Goal: Information Seeking & Learning: Find specific fact

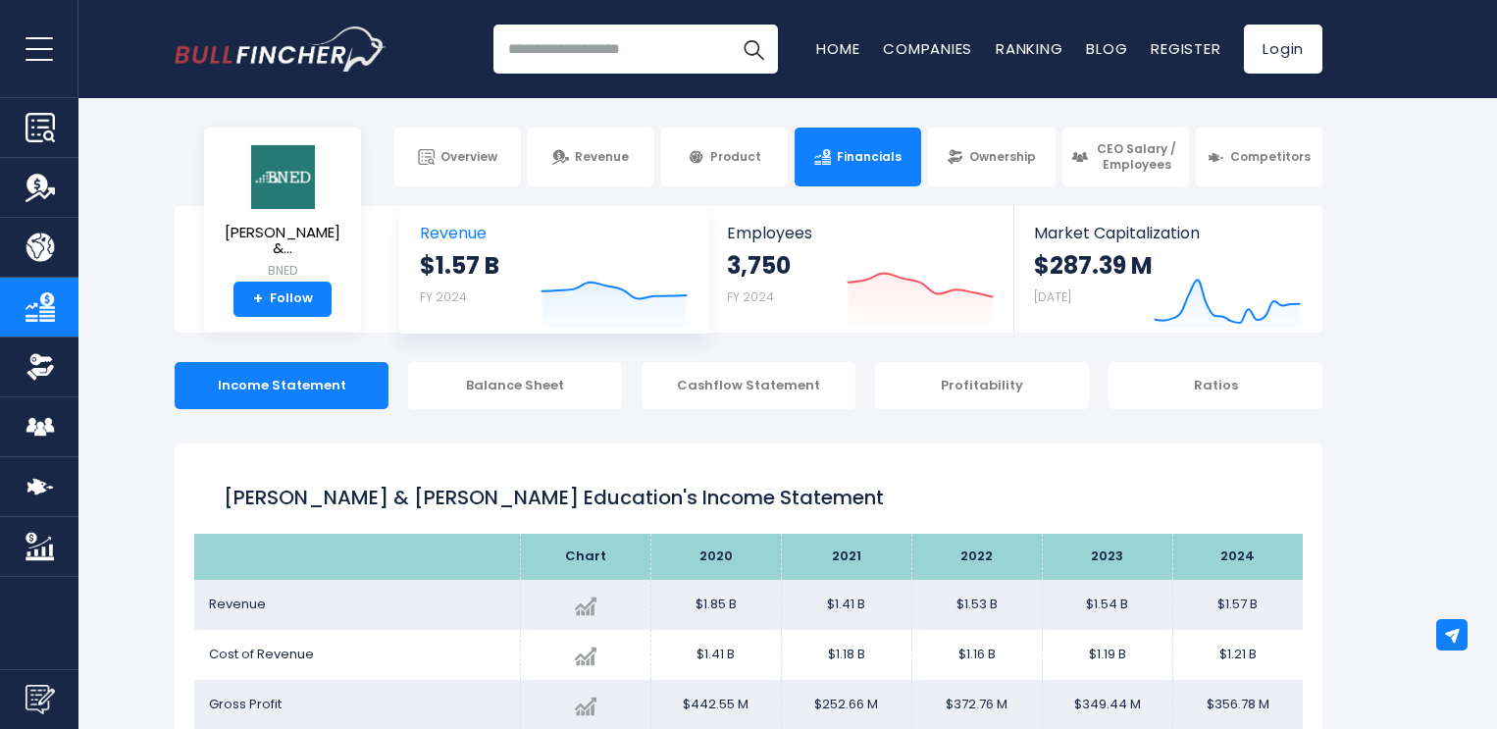
click at [604, 283] on icon at bounding box center [614, 291] width 144 height 17
click at [584, 299] on icon "Created with Highcharts 12.1.2" at bounding box center [613, 286] width 147 height 82
click at [473, 276] on strong "$1.57 B" at bounding box center [459, 265] width 79 height 30
click at [601, 297] on icon "Created with Highcharts 12.1.2" at bounding box center [613, 286] width 147 height 82
click at [483, 219] on link "Revenue $1.57 B FY 2024 Created with Highcharts 12.1.2" at bounding box center [553, 269] width 307 height 127
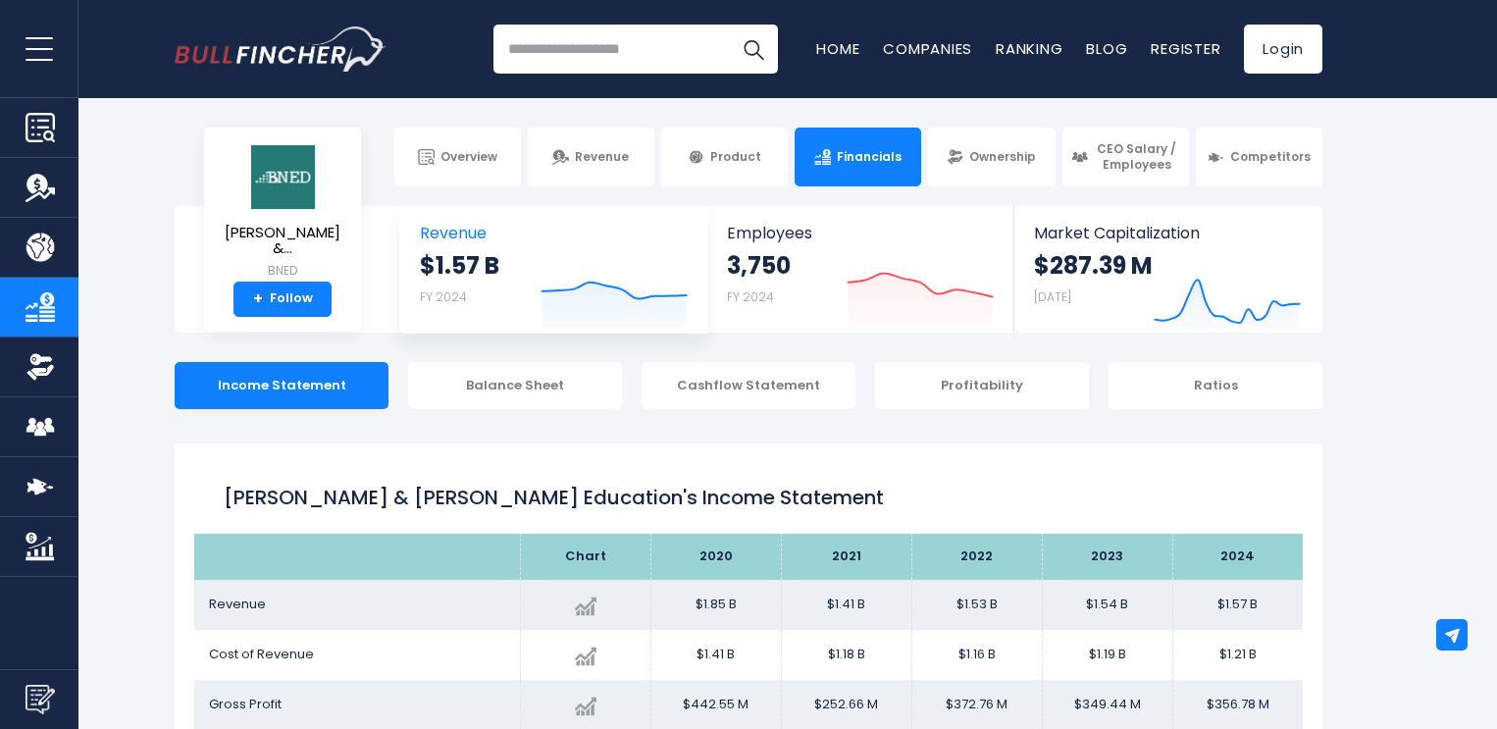
click at [483, 219] on link "Revenue $1.57 B FY 2024 Created with Highcharts 12.1.2" at bounding box center [553, 269] width 307 height 127
click at [547, 238] on span "Revenue" at bounding box center [554, 233] width 268 height 19
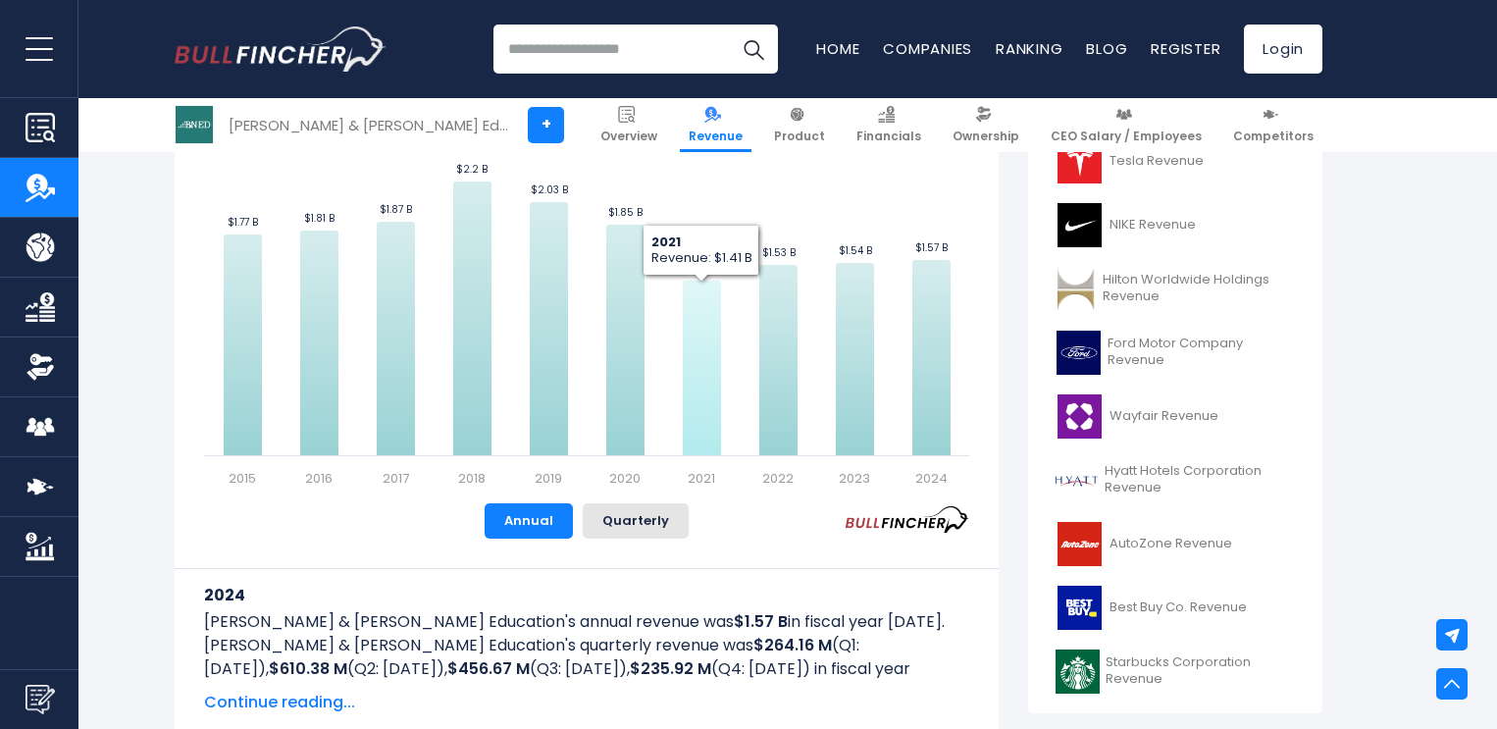
scroll to position [589, 0]
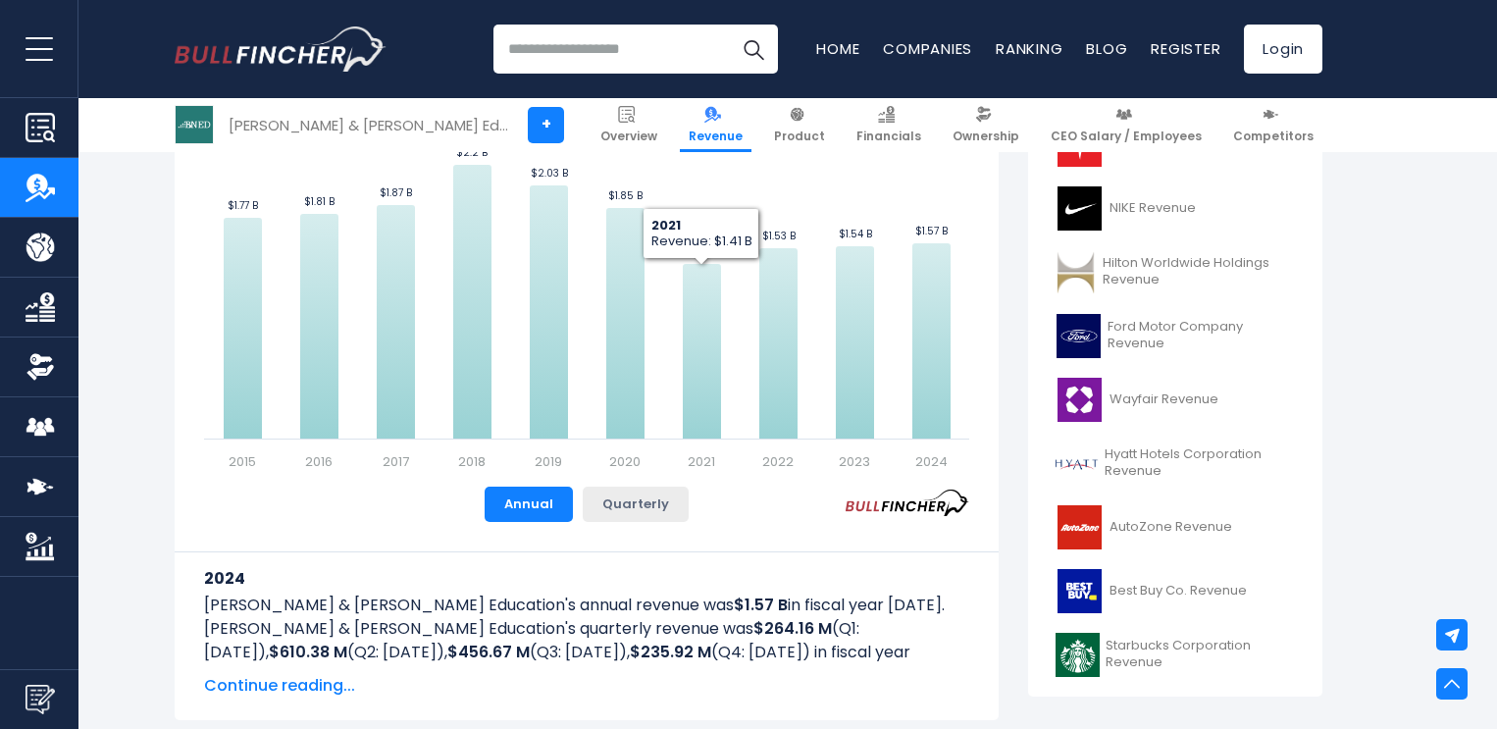
click at [600, 496] on button "Quarterly" at bounding box center [636, 504] width 106 height 35
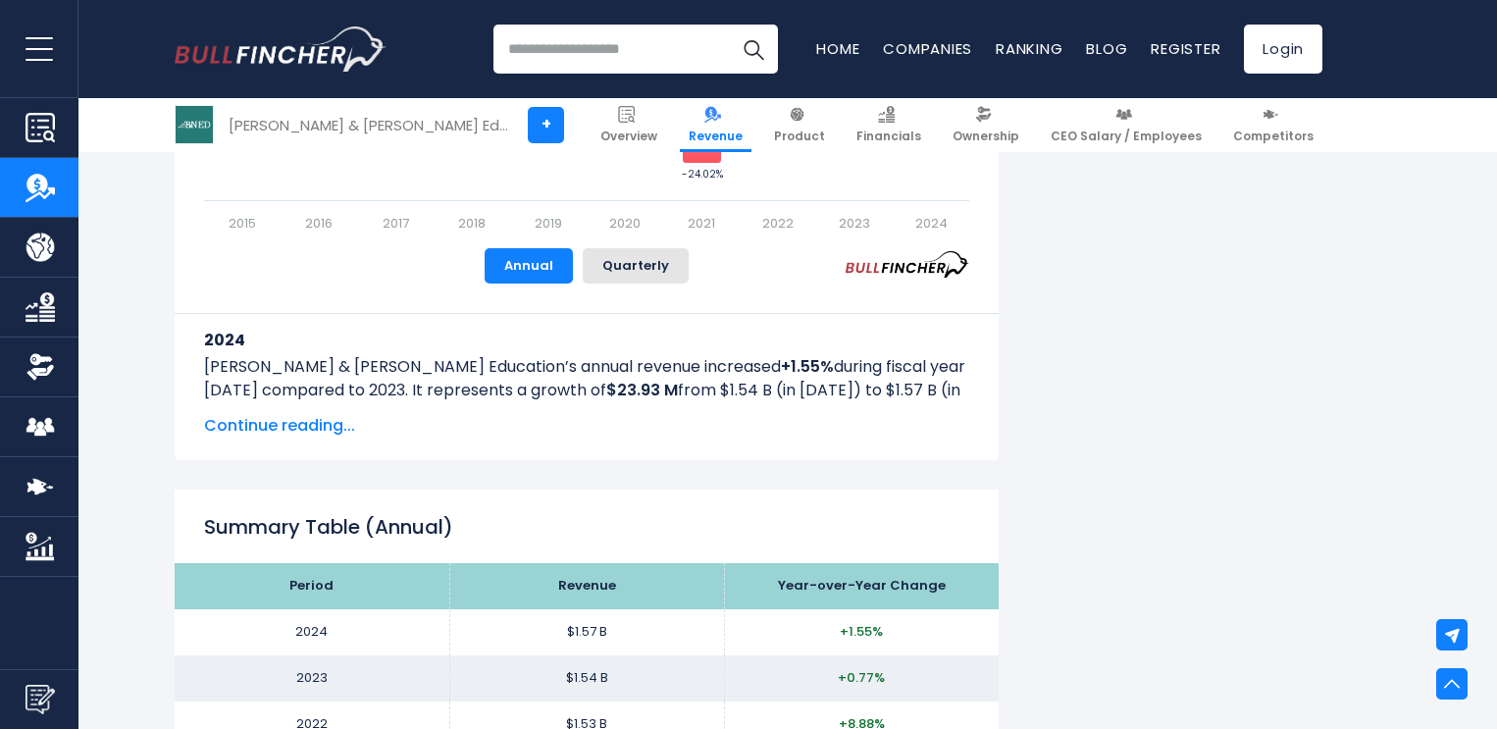
scroll to position [1275, 0]
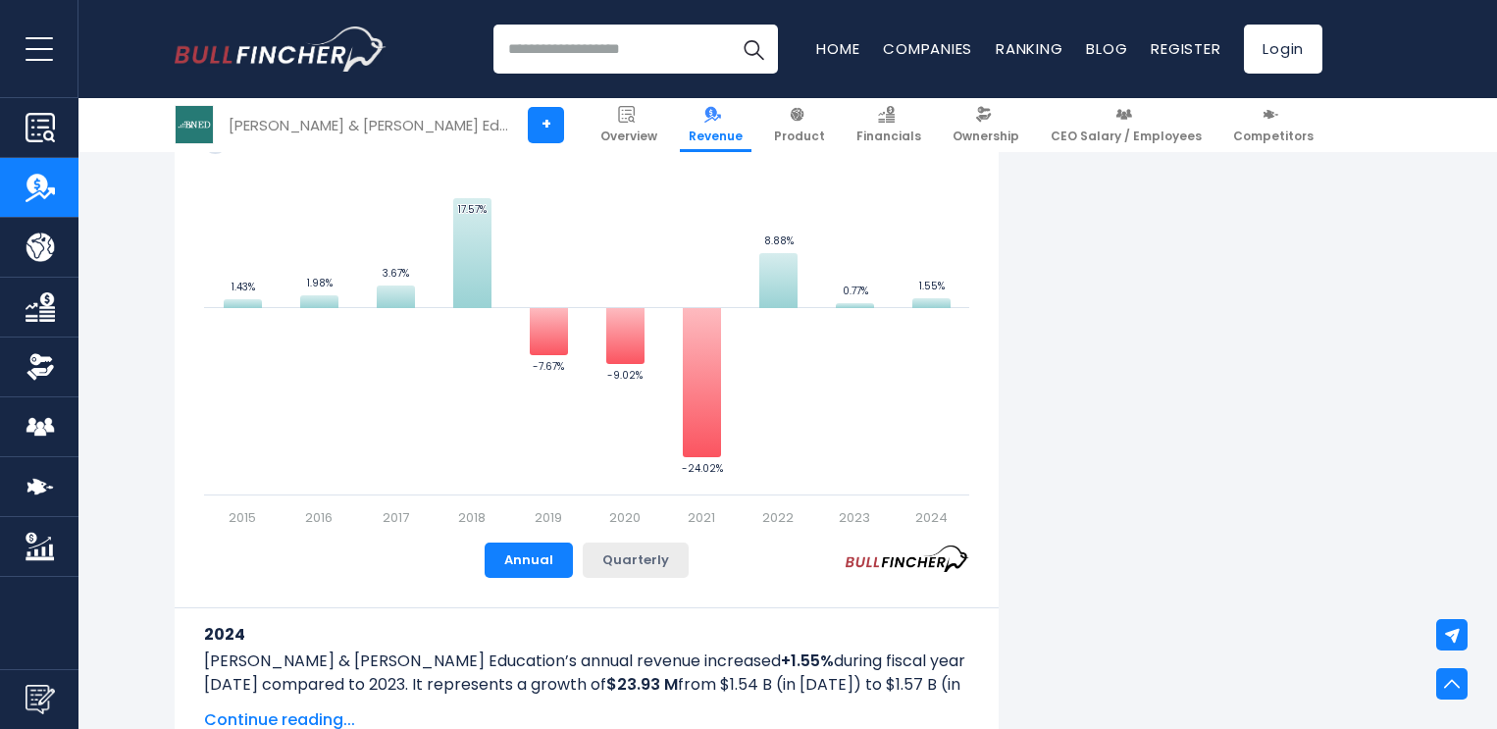
click at [638, 554] on button "Quarterly" at bounding box center [636, 559] width 106 height 35
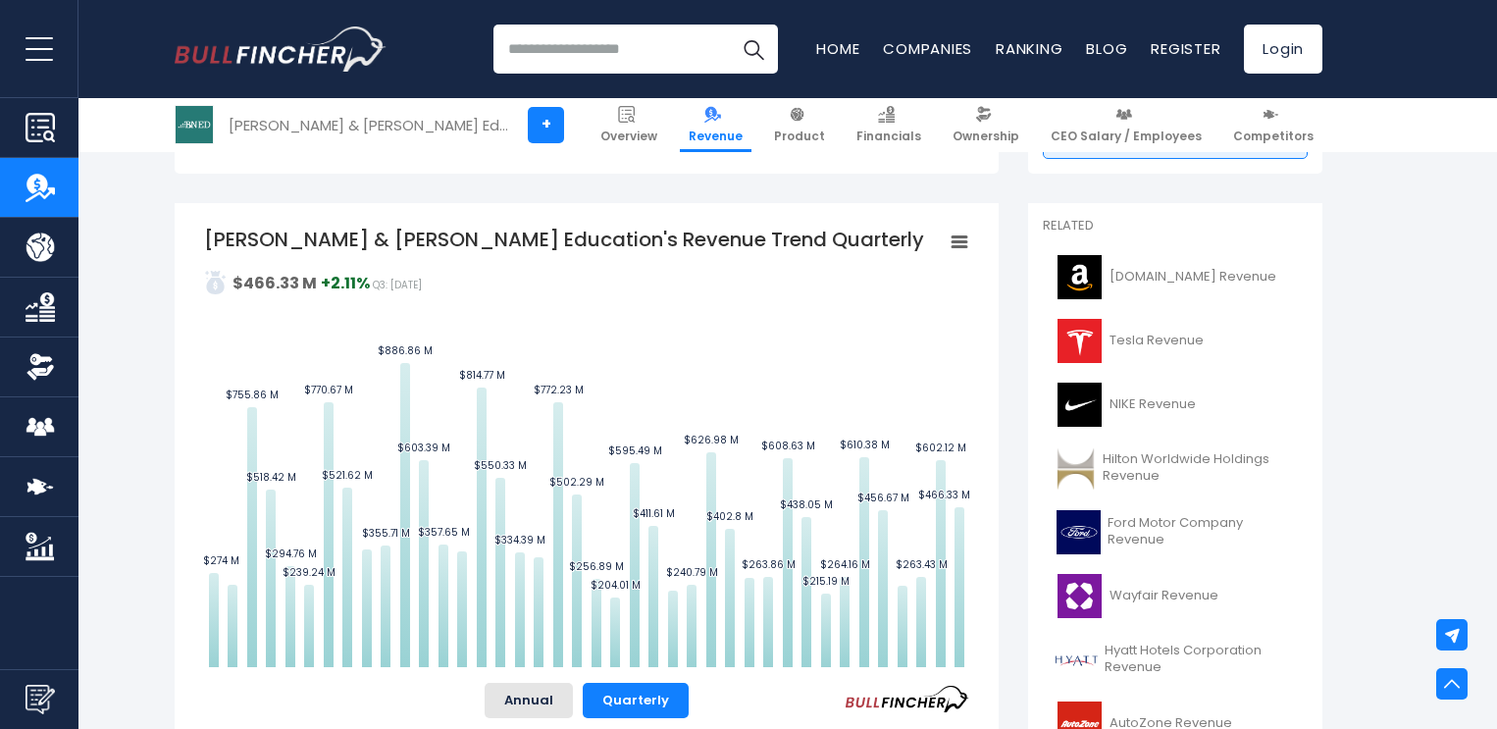
scroll to position [589, 0]
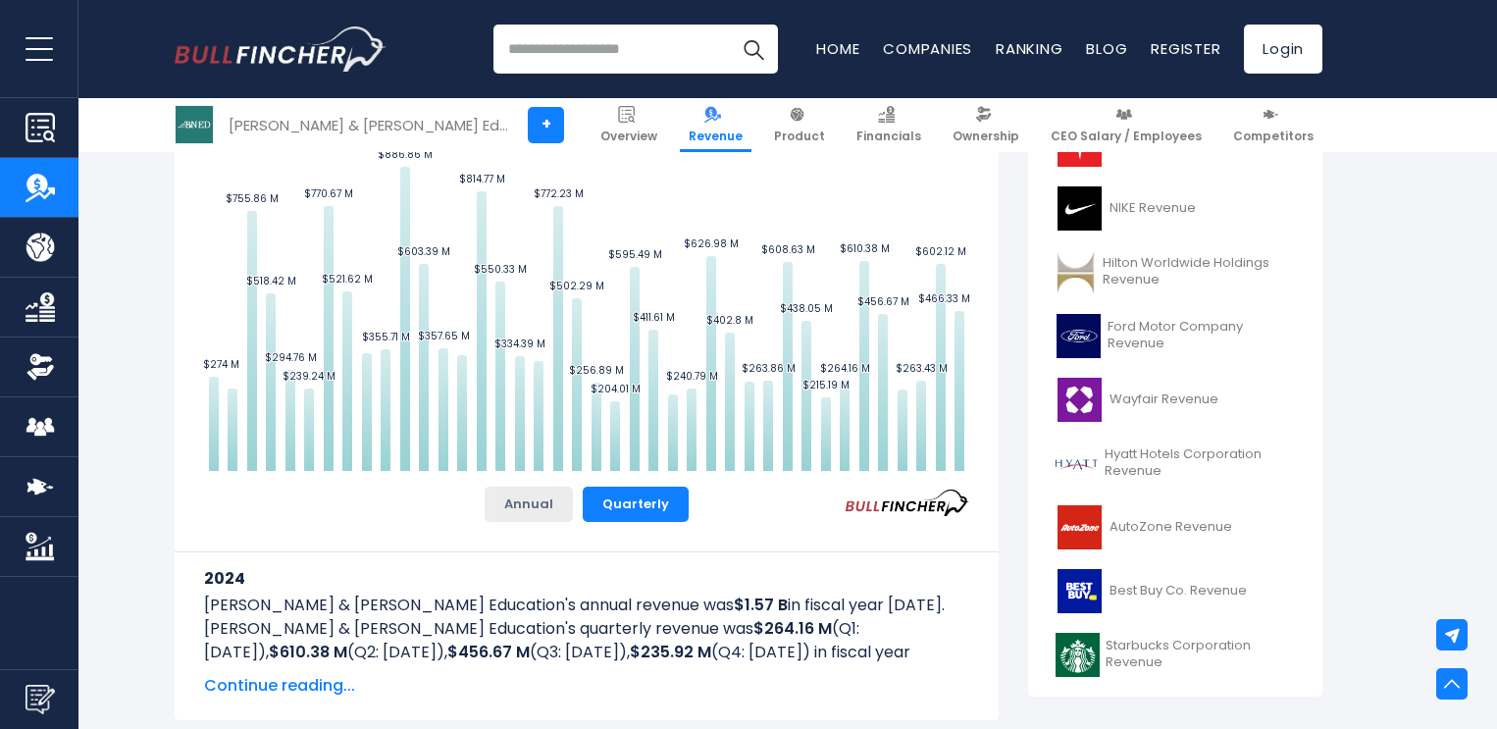
click at [518, 499] on button "Annual" at bounding box center [529, 504] width 88 height 35
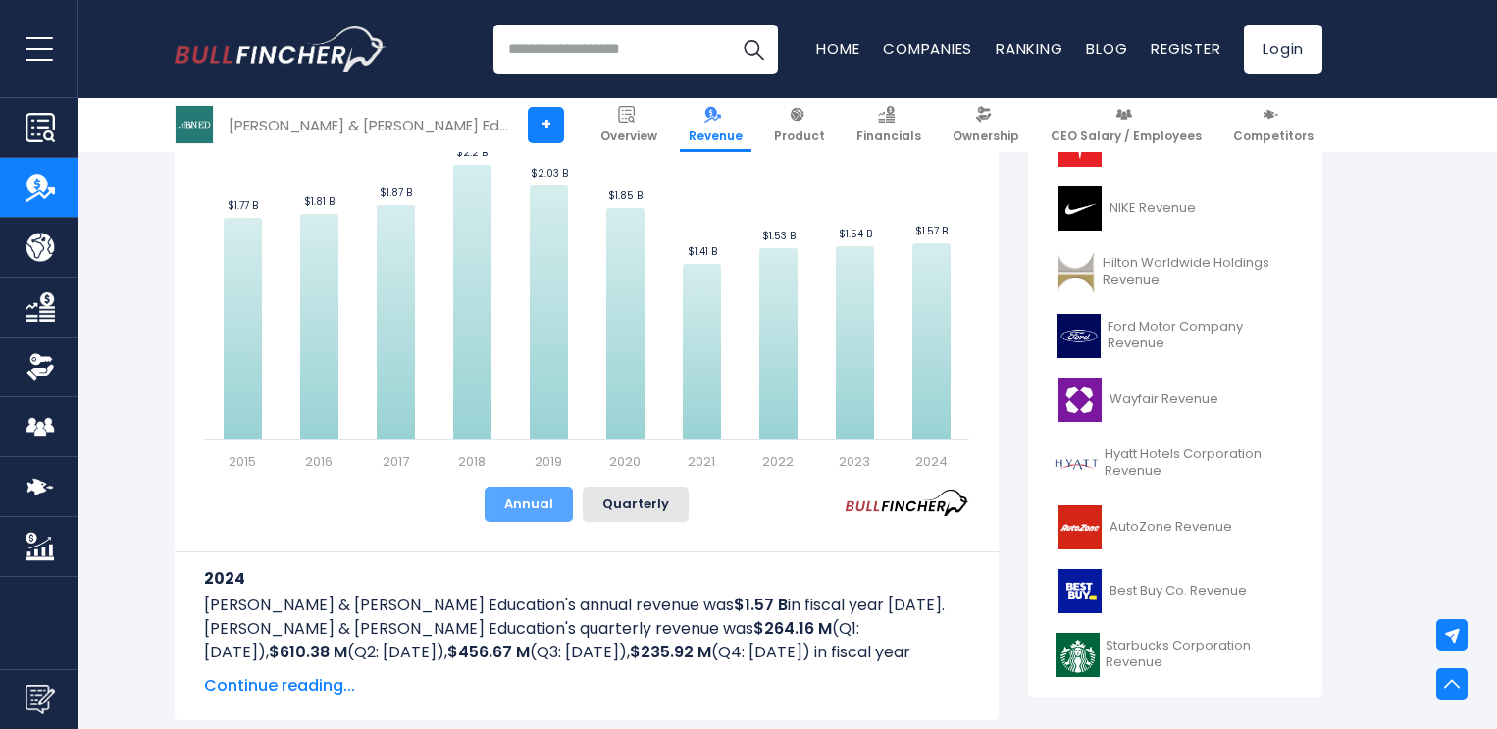
scroll to position [392, 0]
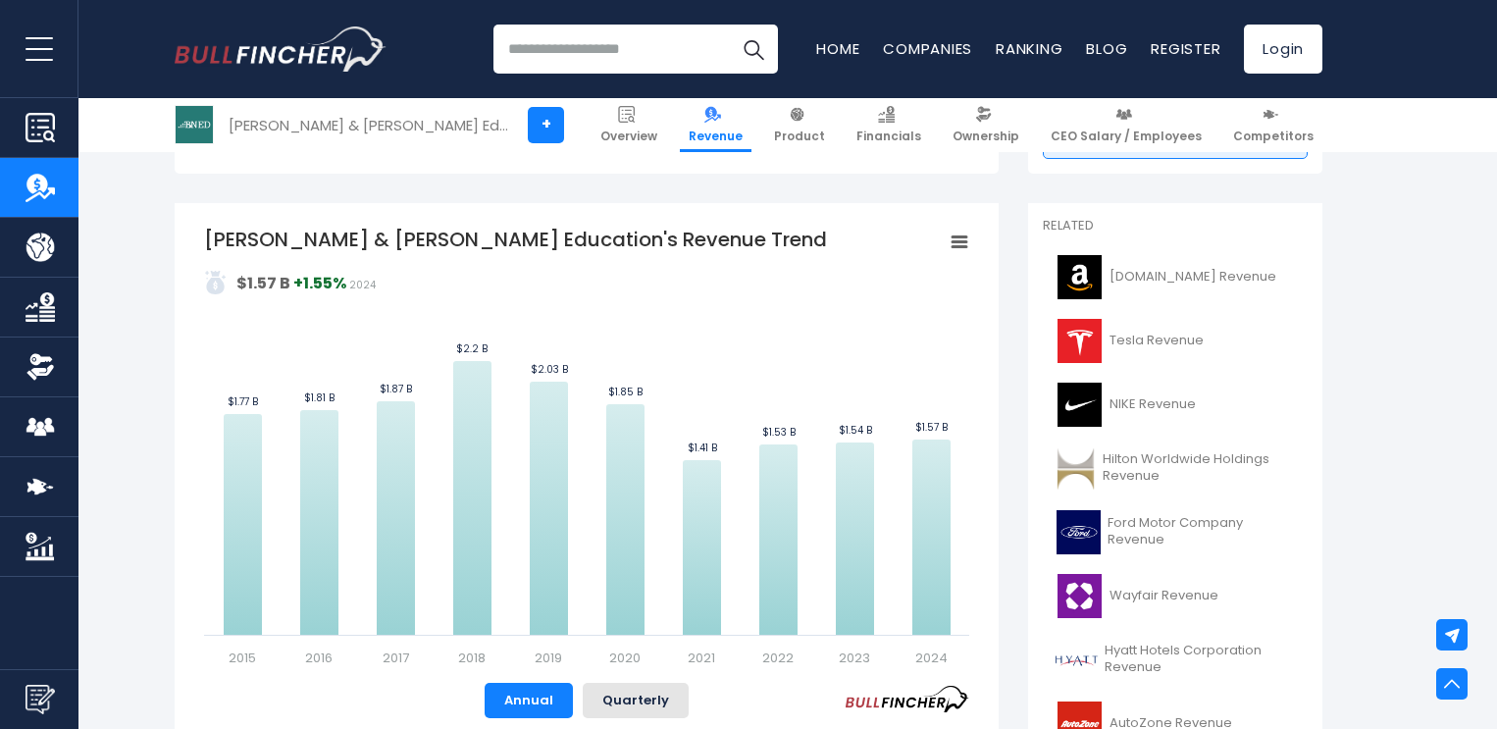
click at [837, 253] on rect "Barnes & Noble Education's Revenue Trend" at bounding box center [586, 446] width 765 height 441
click at [957, 242] on g "Chart context menu" at bounding box center [959, 242] width 27 height 27
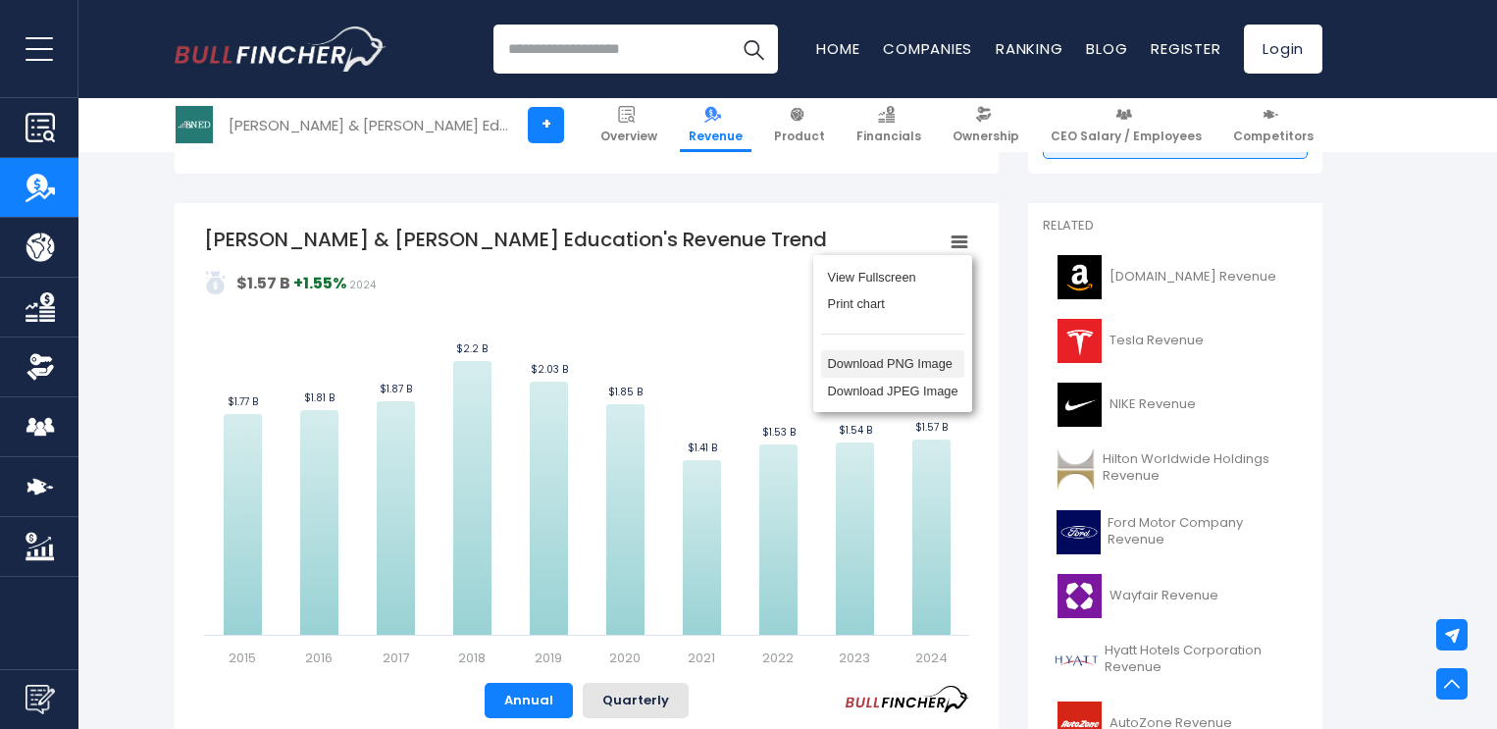
click at [885, 367] on li "Download PNG Image" at bounding box center [892, 363] width 143 height 27
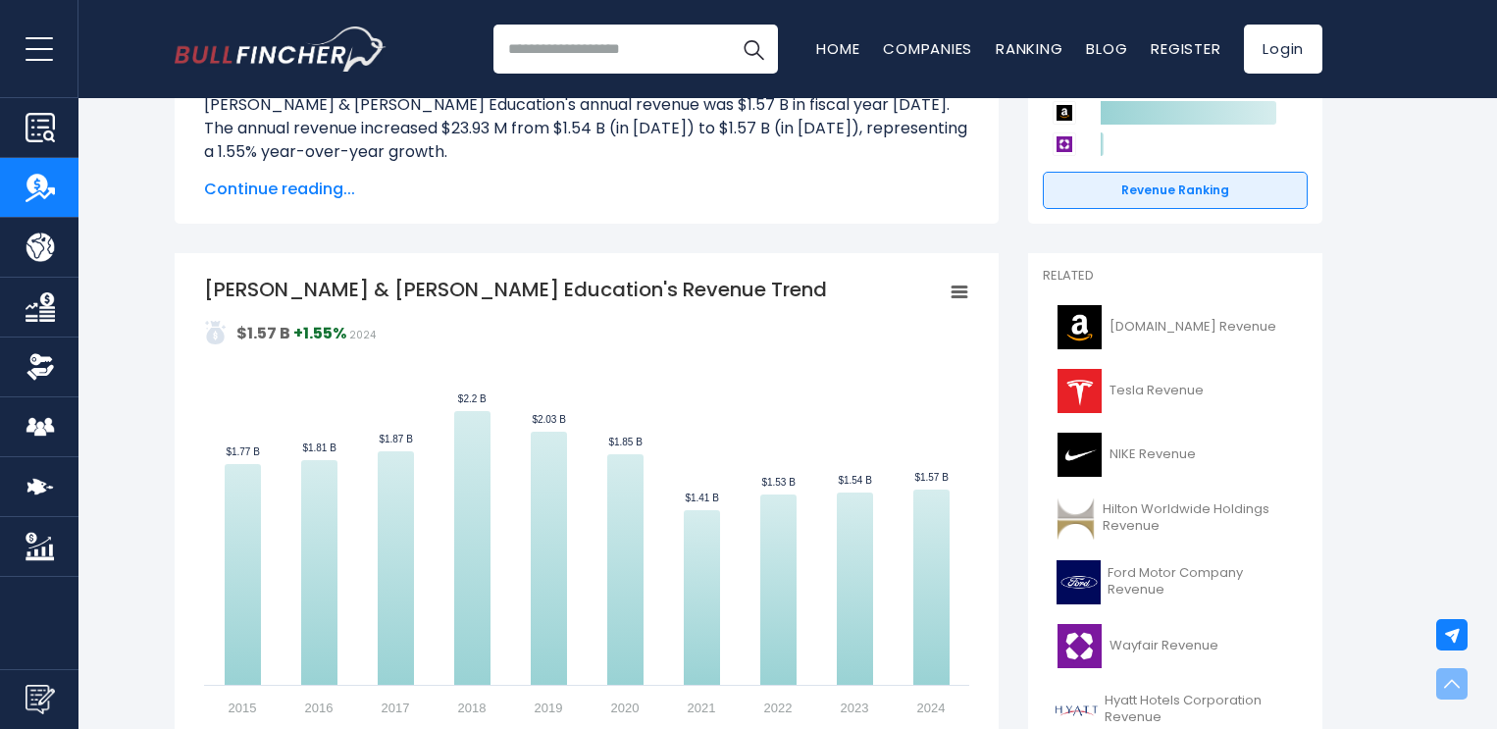
scroll to position [0, 0]
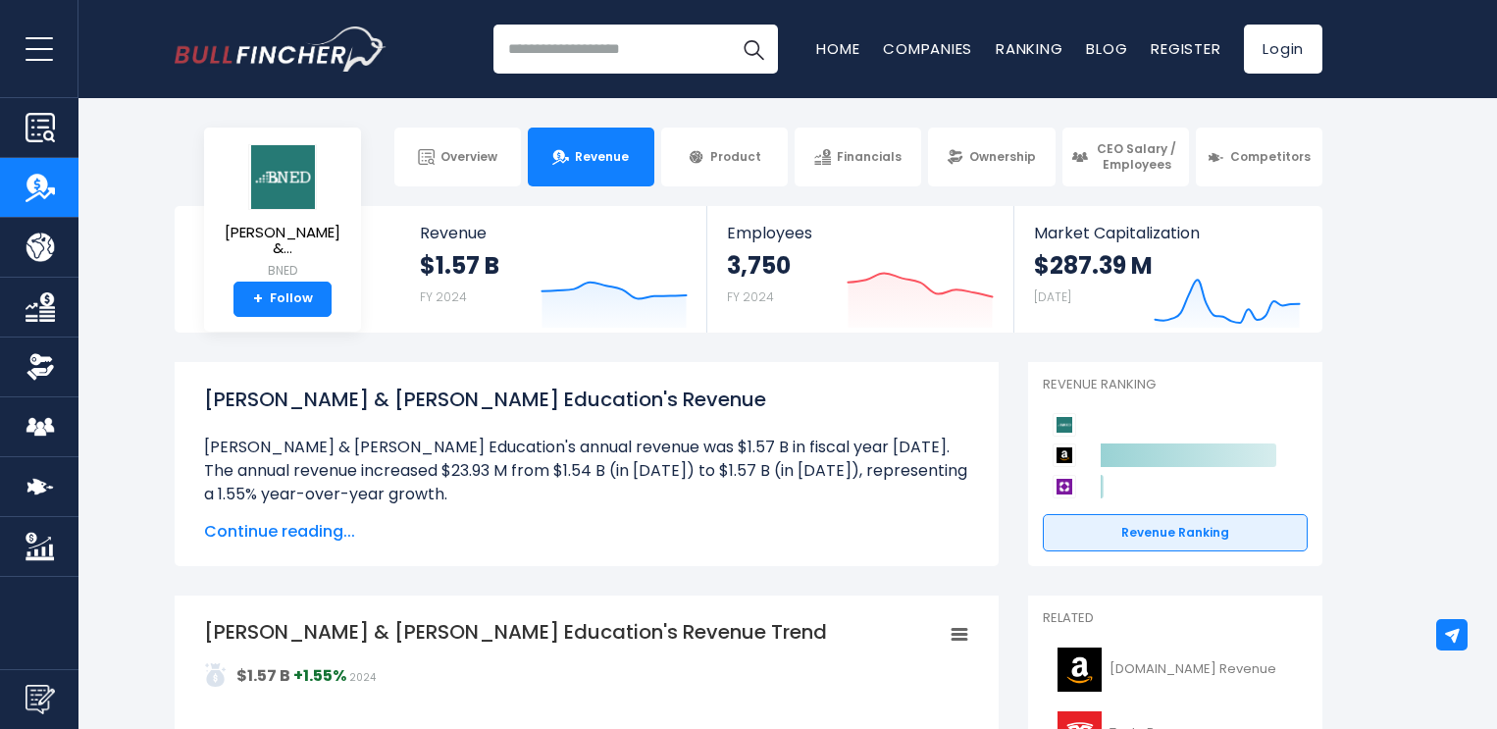
click at [547, 44] on input "search" at bounding box center [635, 49] width 284 height 49
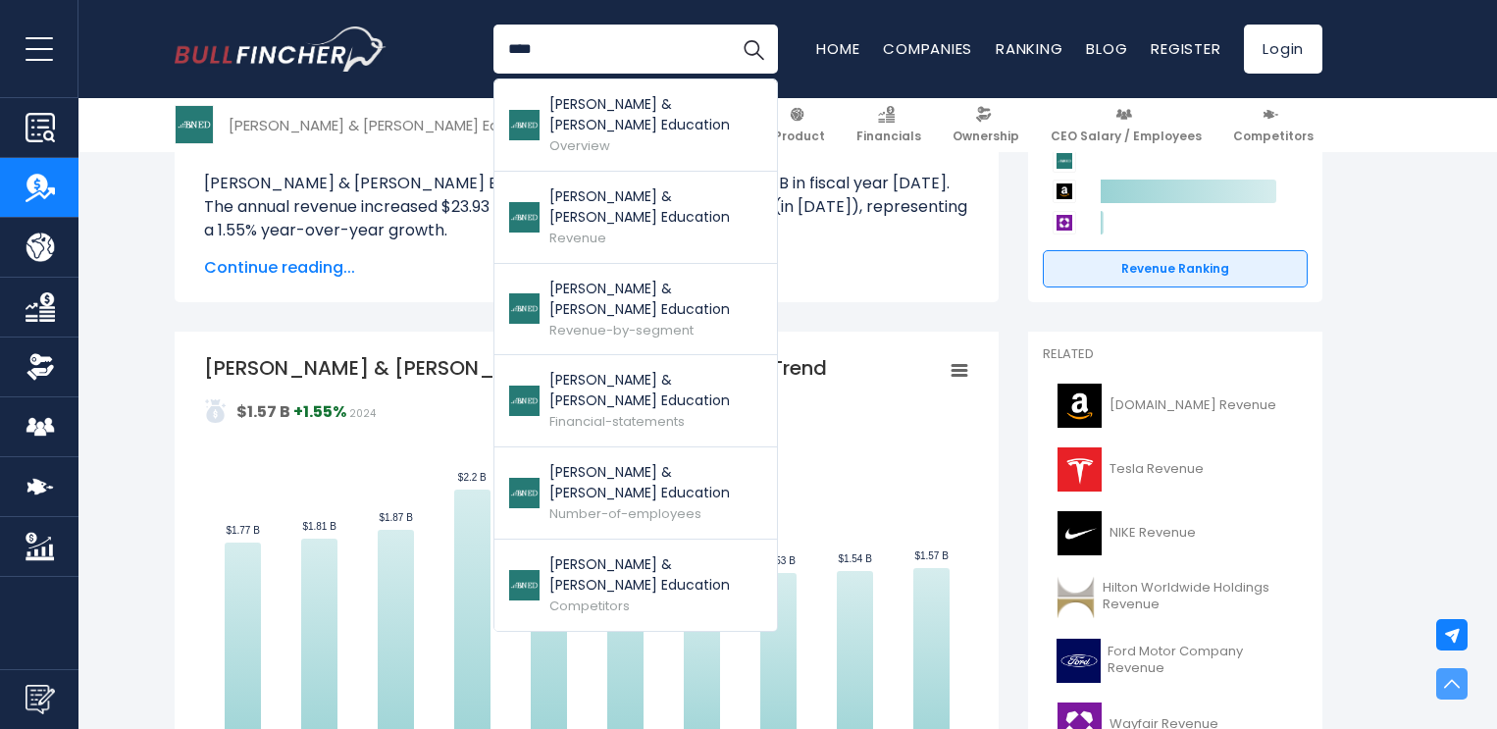
scroll to position [196, 0]
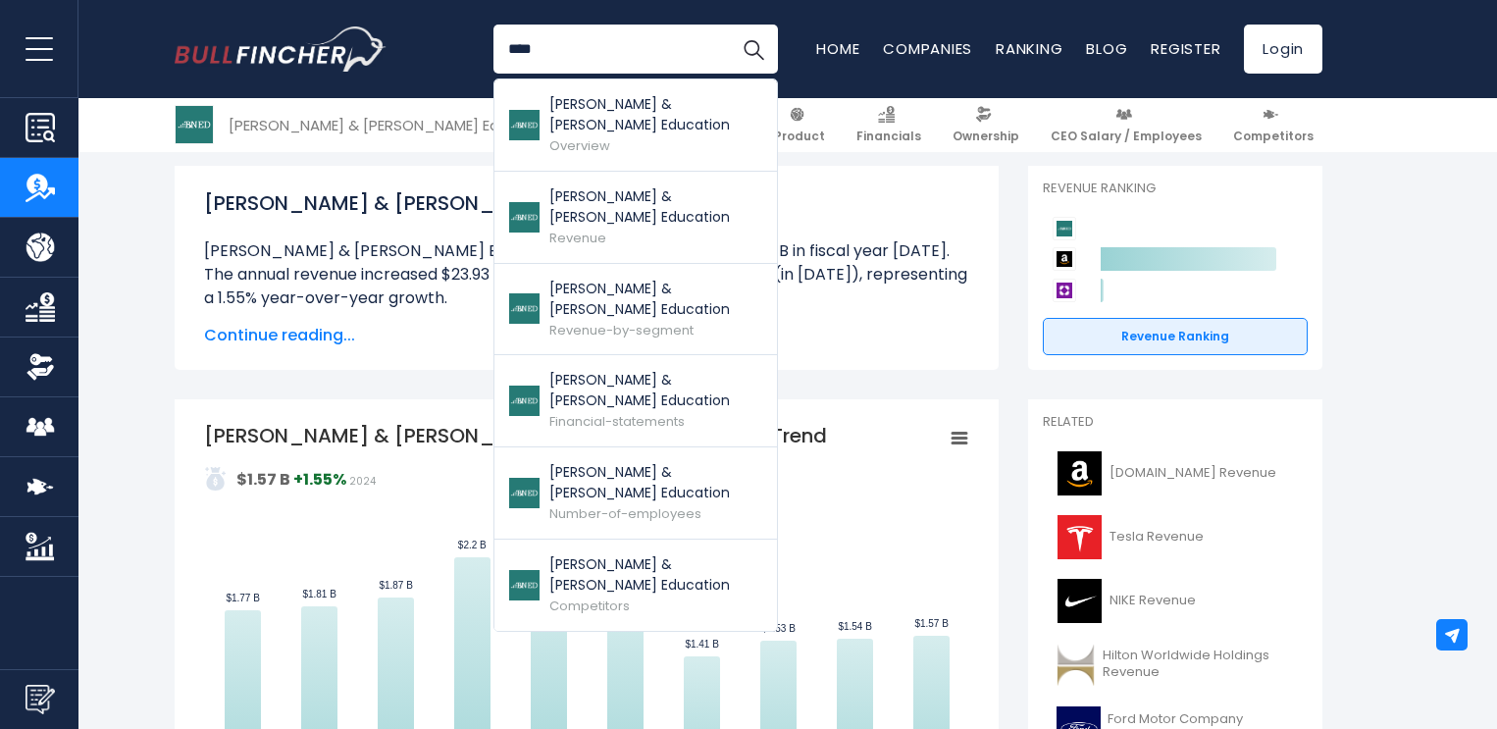
click at [394, 271] on li "[PERSON_NAME] & [PERSON_NAME] Education's annual revenue was $1.57 B in fiscal …" at bounding box center [586, 274] width 765 height 71
click at [392, 266] on li "[PERSON_NAME] & [PERSON_NAME] Education's annual revenue was $1.57 B in fiscal …" at bounding box center [586, 274] width 765 height 71
click at [389, 434] on tspan "[PERSON_NAME] & [PERSON_NAME] Education's Revenue Trend" at bounding box center [515, 435] width 623 height 27
click at [581, 46] on input "****" at bounding box center [635, 49] width 284 height 49
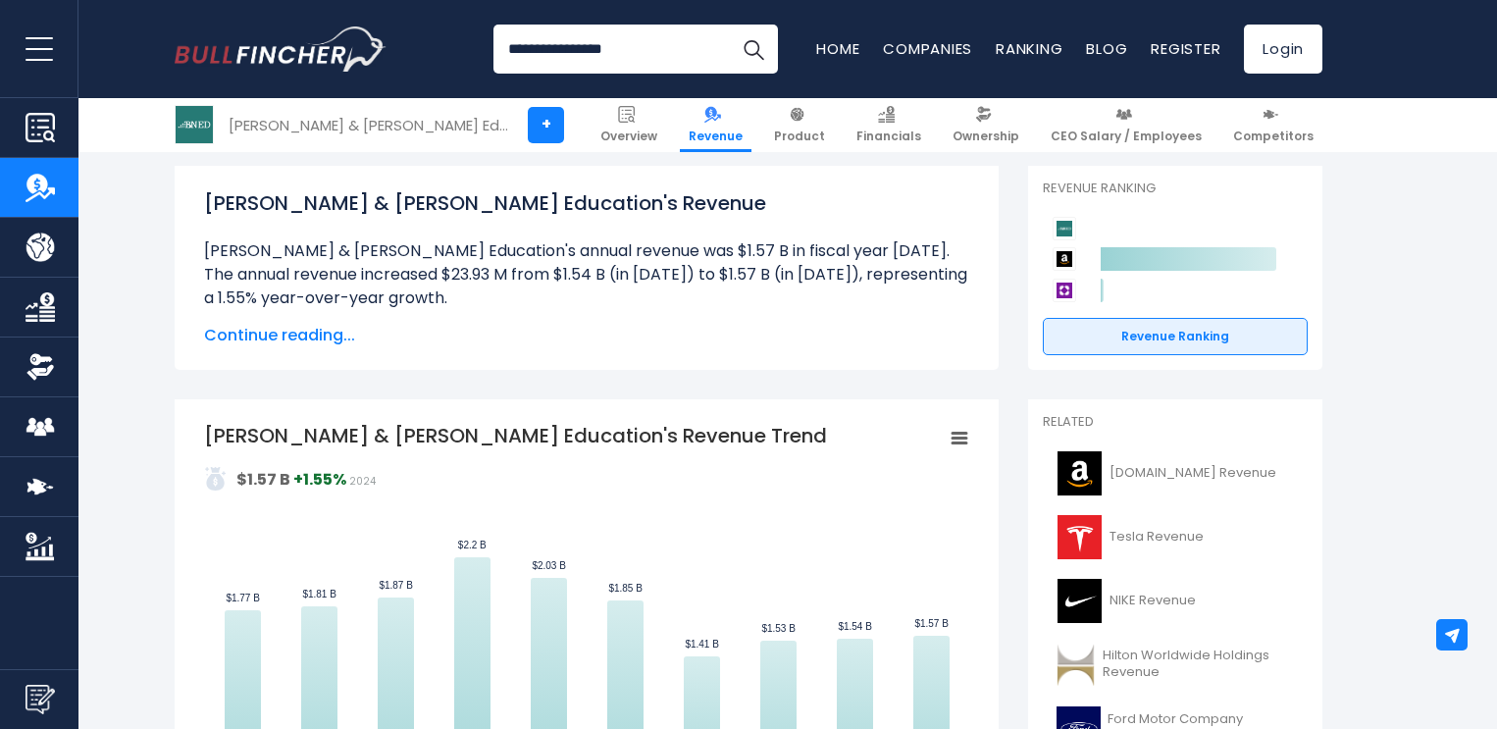
type input "**********"
click at [729, 25] on button "Search" at bounding box center [753, 49] width 49 height 49
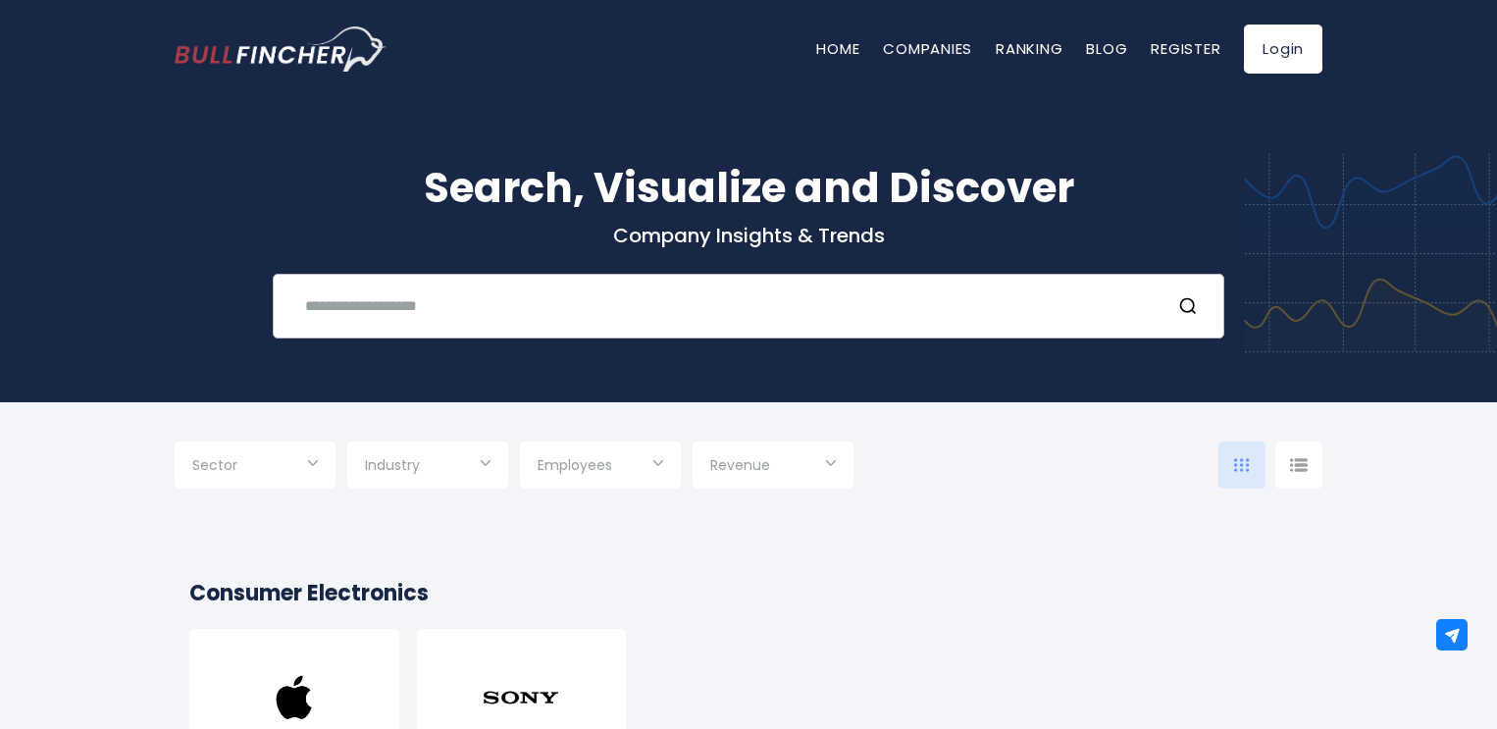
click at [446, 308] on input "text" at bounding box center [723, 305] width 861 height 36
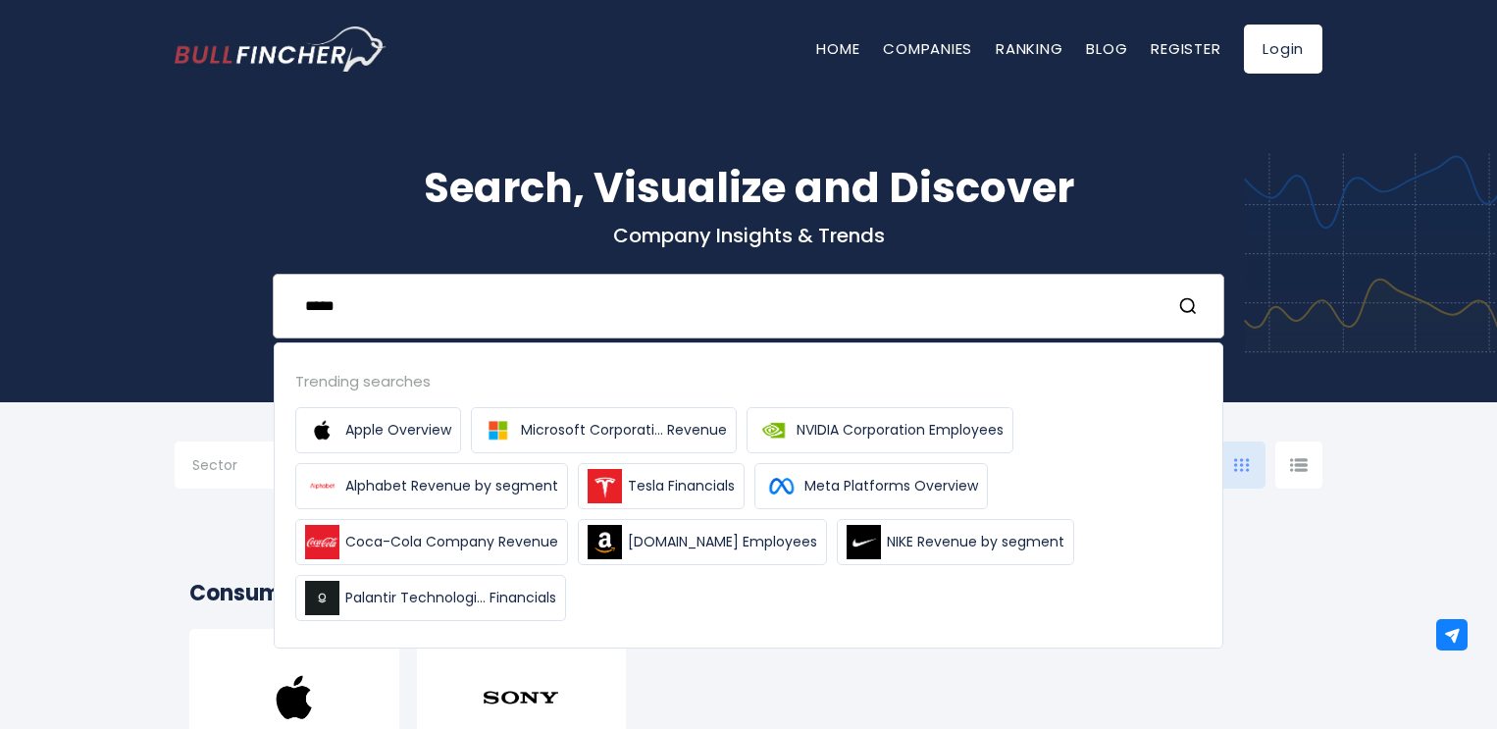
type input "*****"
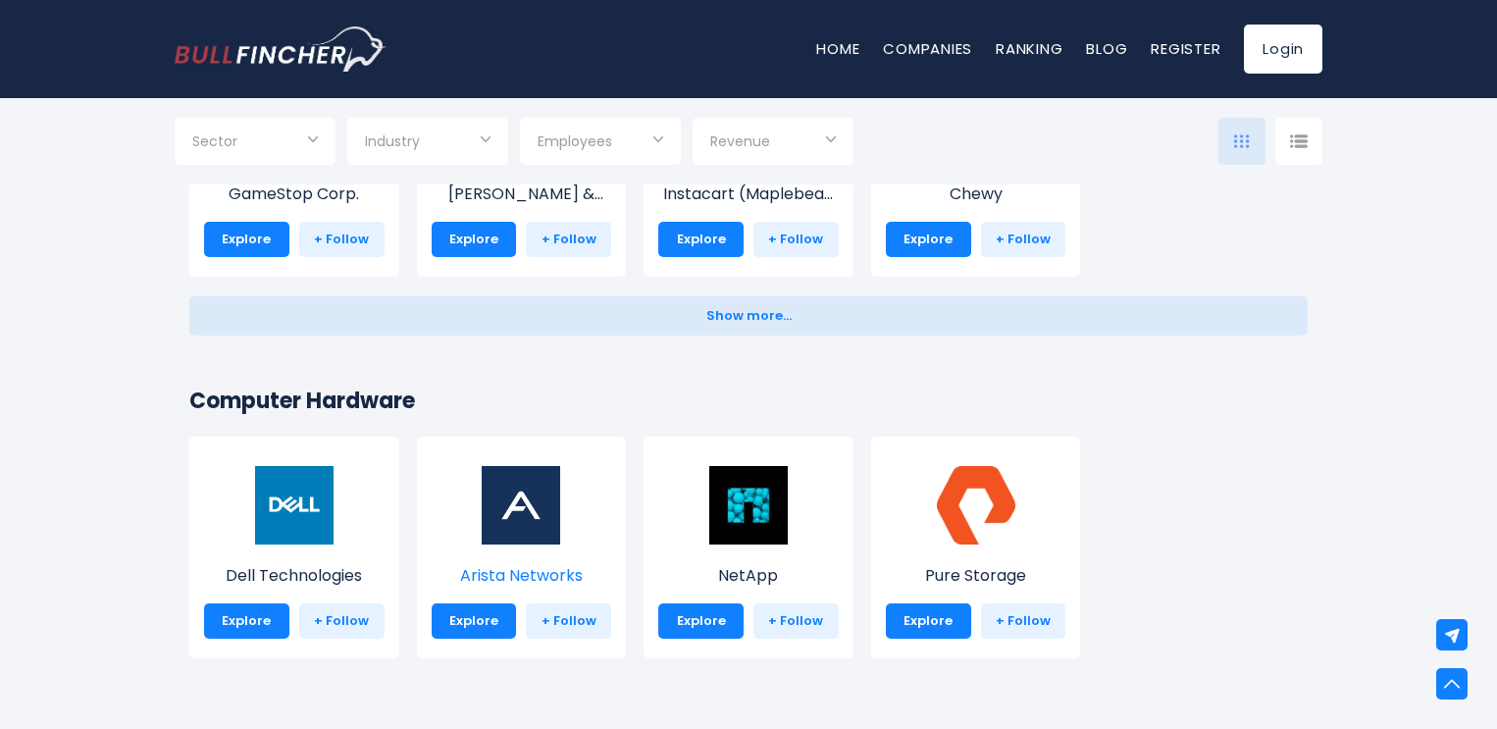
scroll to position [1079, 0]
